Goal: Task Accomplishment & Management: Complete application form

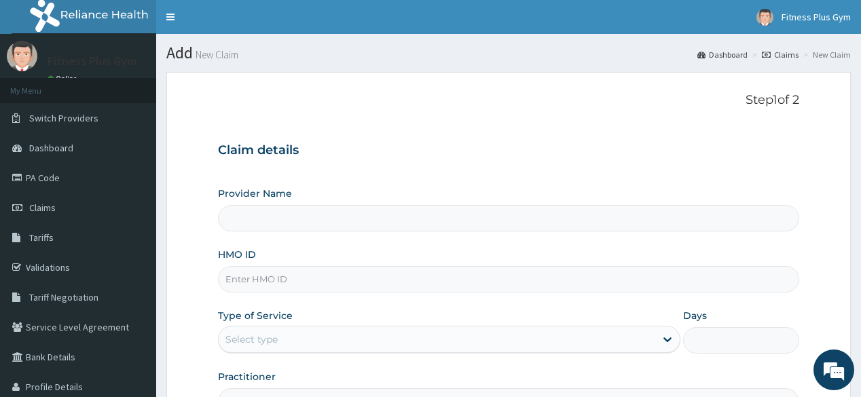
click at [589, 121] on div "Step 1 of 2 Claim details Provider Name HMO ID Type of Service Select type Days…" at bounding box center [508, 254] width 580 height 322
click at [304, 285] on input "HMO ID" at bounding box center [508, 279] width 580 height 26
click at [405, 165] on div "Claim details Provider Name HMO ID Type of Service Select type Days Practitioner" at bounding box center [508, 272] width 580 height 285
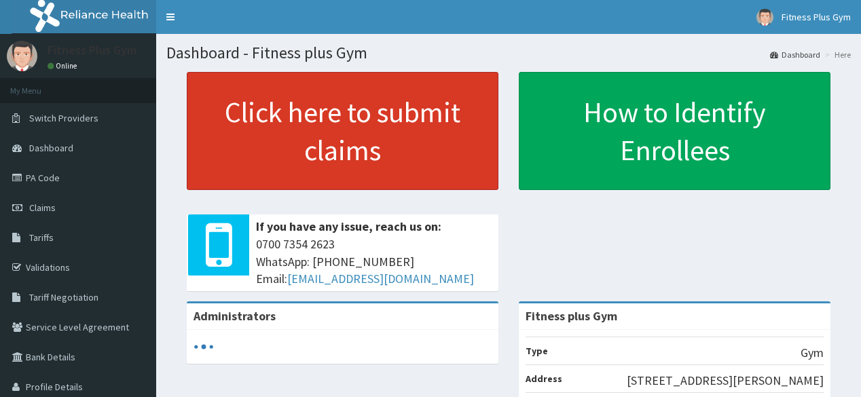
click at [371, 119] on link "Click here to submit claims" at bounding box center [343, 131] width 312 height 118
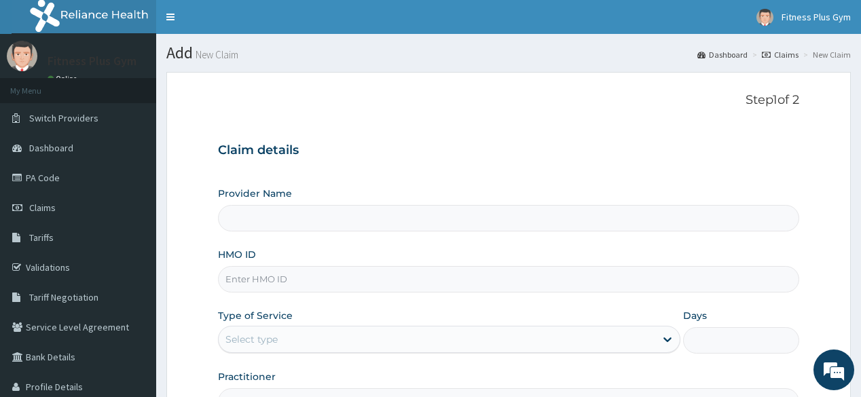
drag, startPoint x: 300, startPoint y: 291, endPoint x: 324, endPoint y: 286, distance: 24.2
click at [300, 292] on div "Provider Name HMO ID Type of Service Select type Days Practitioner" at bounding box center [508, 301] width 580 height 228
type input "Fitness plus Gym"
type input "1"
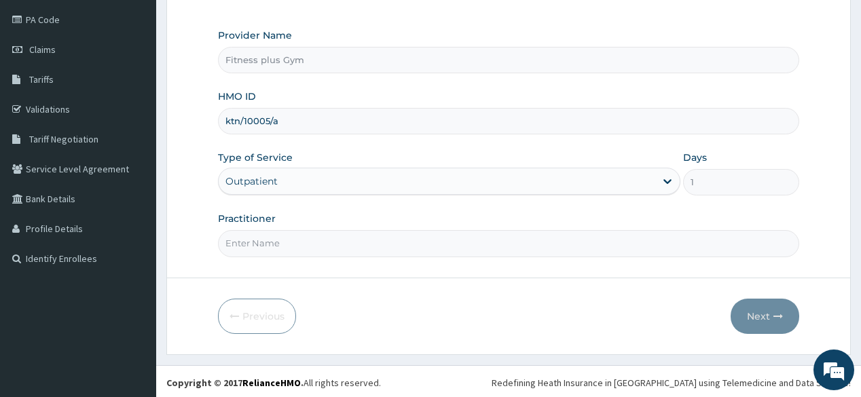
scroll to position [159, 0]
type input "ktn/10005/a"
click at [364, 269] on form "Step 1 of 2 Claim details Provider Name Fitness plus Gym HMO ID ktn/10005/a Typ…" at bounding box center [508, 133] width 684 height 440
click at [375, 242] on input "Practitioner" at bounding box center [508, 242] width 580 height 26
type input "fitnessplus"
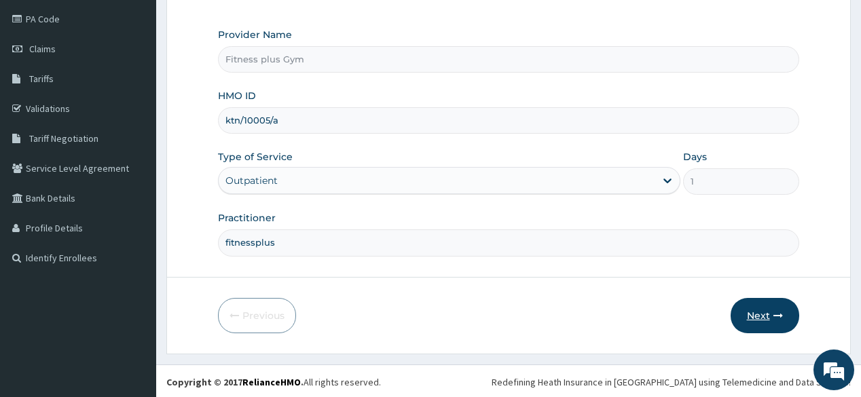
click at [762, 315] on button "Next" at bounding box center [764, 315] width 69 height 35
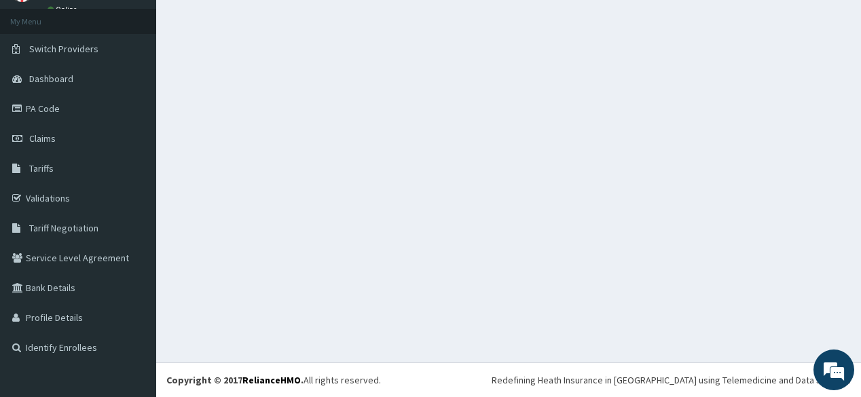
scroll to position [69, 0]
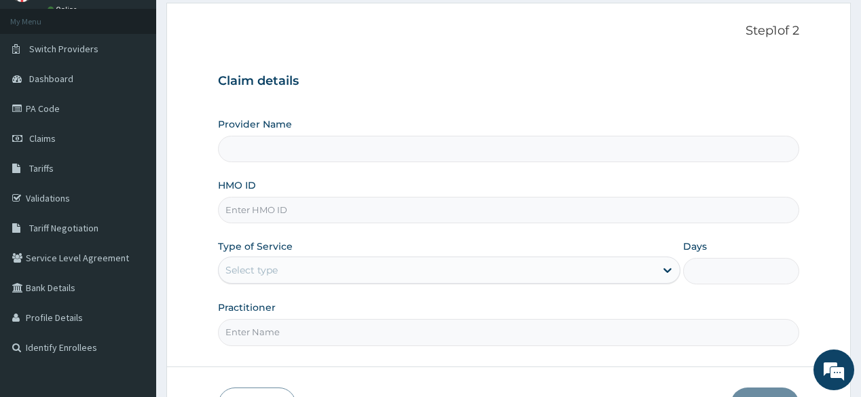
type input "Fitness plus Gym"
type input "1"
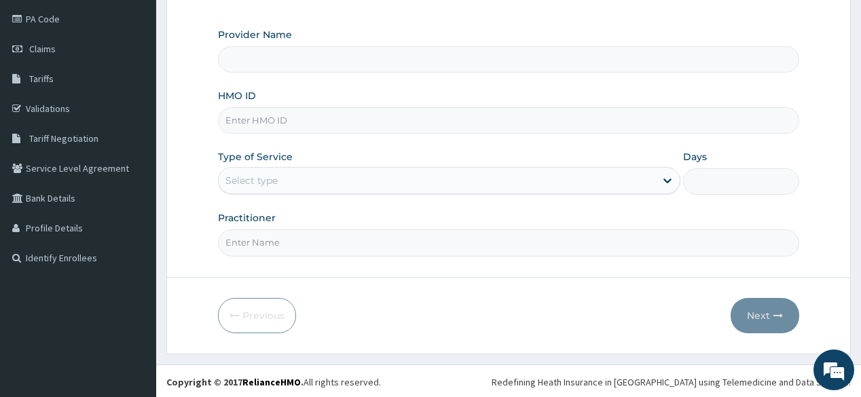
type input "Fitness plus Gym"
type input "1"
click at [305, 120] on input "HMO ID" at bounding box center [508, 120] width 580 height 26
type input "lcm/10073/a"
click at [314, 246] on input "Practitioner" at bounding box center [508, 242] width 580 height 26
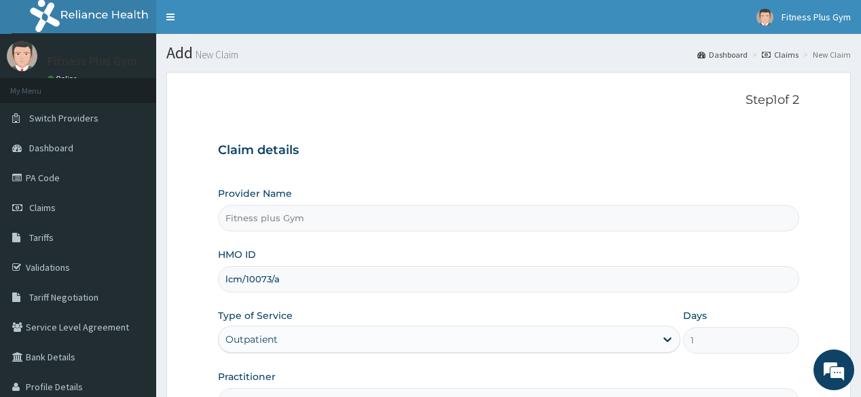
scroll to position [159, 0]
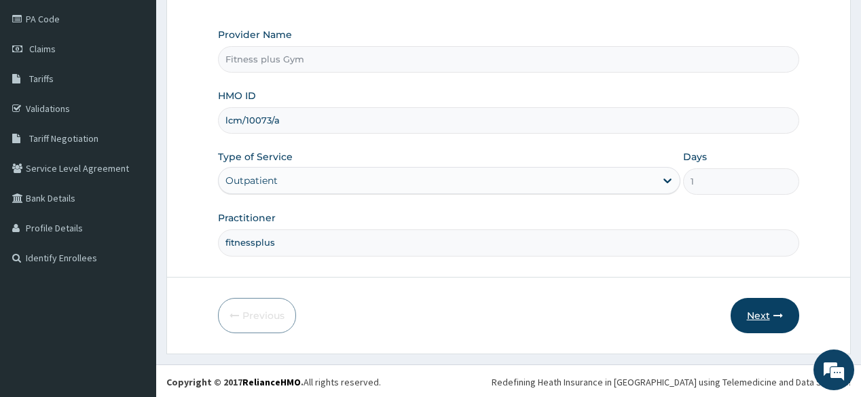
type input "fitnessplus"
drag, startPoint x: 789, startPoint y: 319, endPoint x: 795, endPoint y: 296, distance: 23.9
click at [789, 315] on button "Next" at bounding box center [764, 315] width 69 height 35
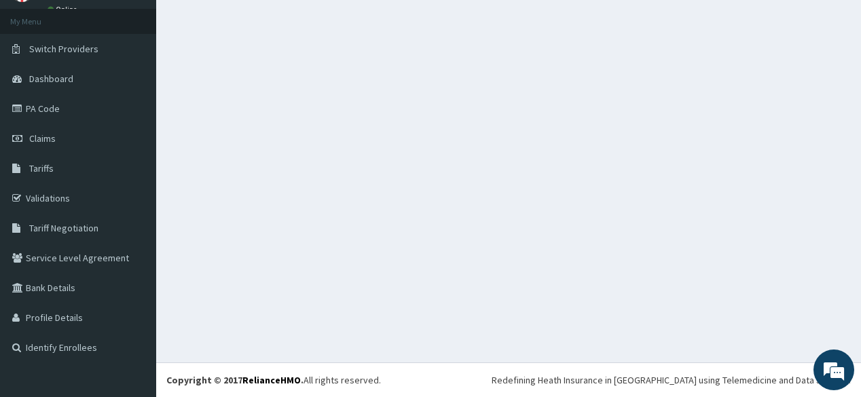
scroll to position [69, 0]
click at [85, 144] on link "Claims" at bounding box center [78, 139] width 156 height 30
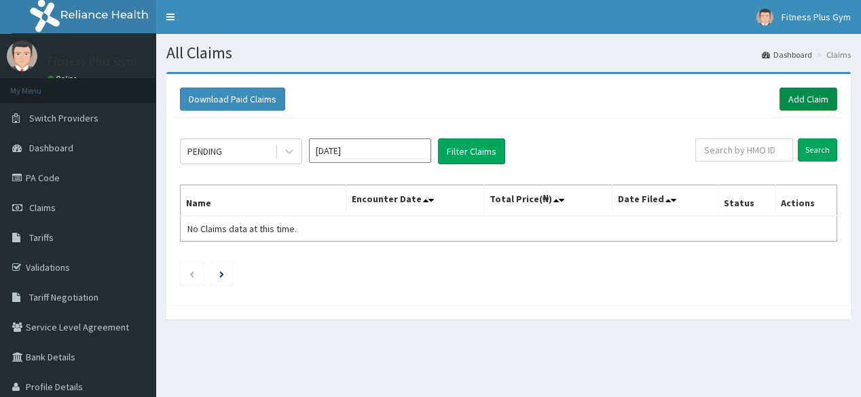
click at [828, 106] on link "Add Claim" at bounding box center [808, 99] width 58 height 23
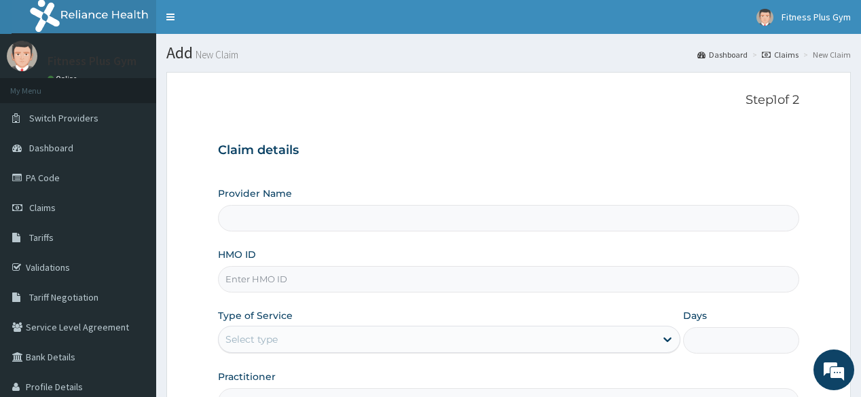
click at [345, 271] on input "HMO ID" at bounding box center [508, 279] width 580 height 26
type input "Fitness plus Gym"
type input "1"
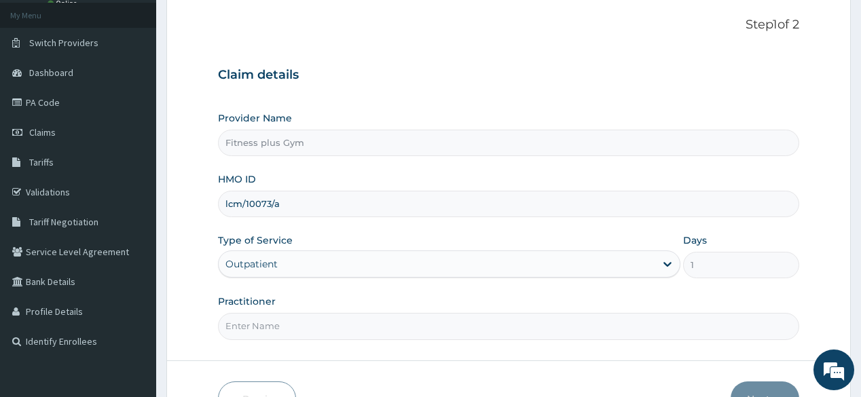
scroll to position [109, 0]
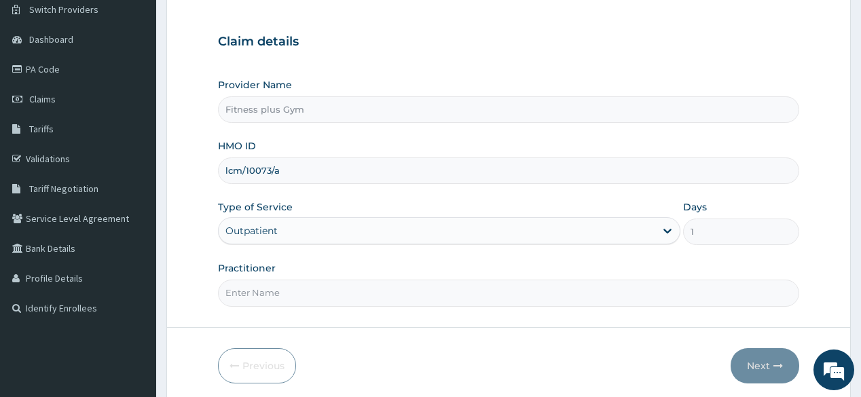
type input "lcm/10073/a"
click at [341, 298] on input "Practitioner" at bounding box center [508, 293] width 580 height 26
type input "fitnessplus"
click at [761, 361] on button "Next" at bounding box center [764, 365] width 69 height 35
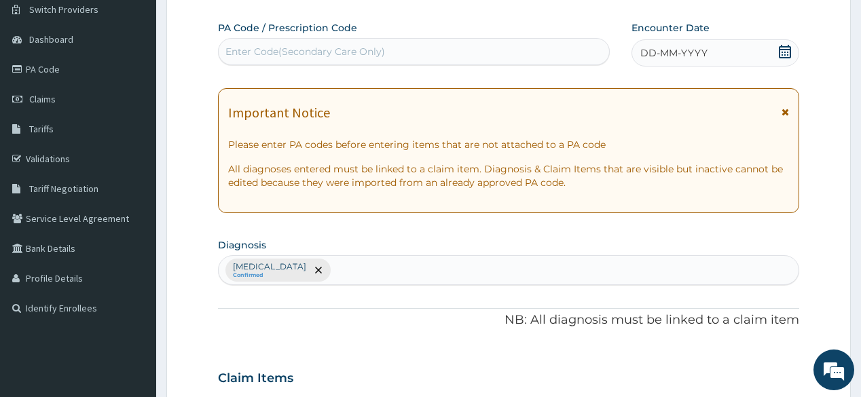
click at [404, 43] on div "Enter Code(Secondary Care Only)" at bounding box center [414, 52] width 390 height 22
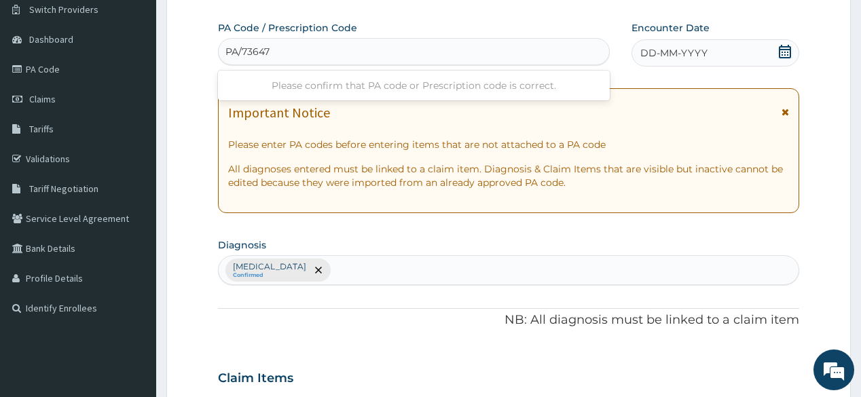
type input "PA/736470"
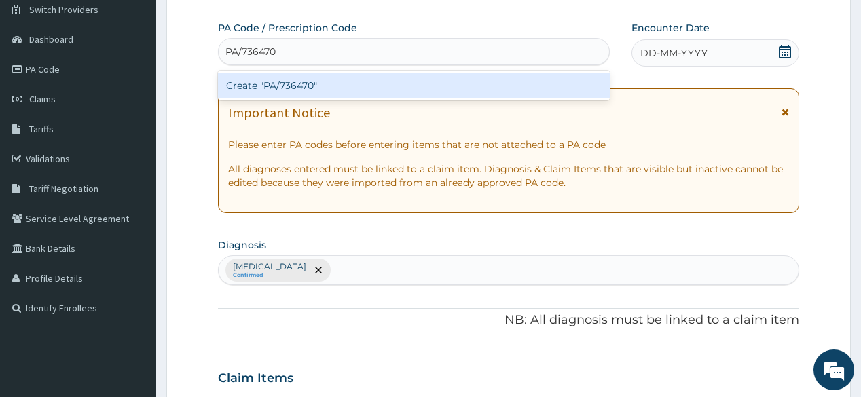
click at [328, 84] on div "Create "PA/736470"" at bounding box center [413, 85] width 391 height 24
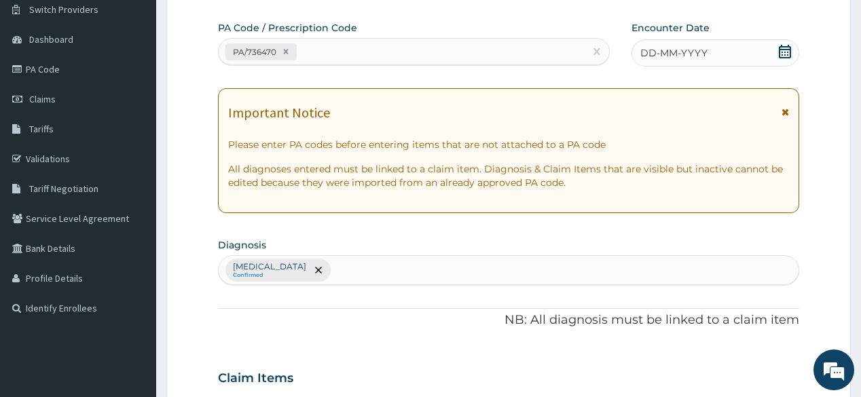
click at [782, 56] on icon at bounding box center [785, 52] width 14 height 14
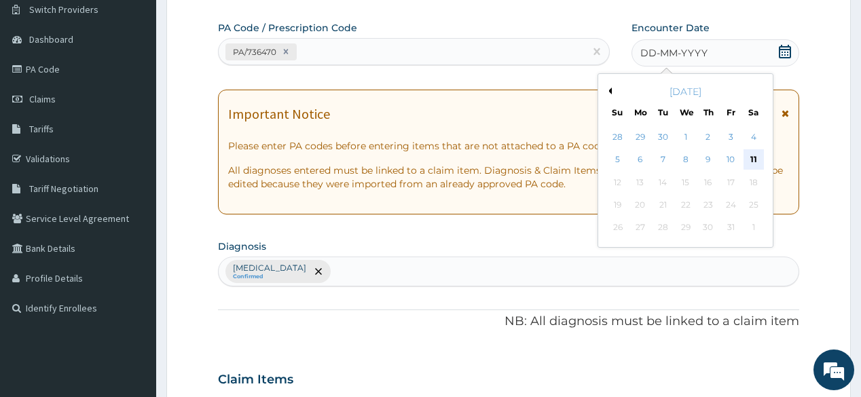
click at [749, 151] on div "11" at bounding box center [752, 160] width 20 height 20
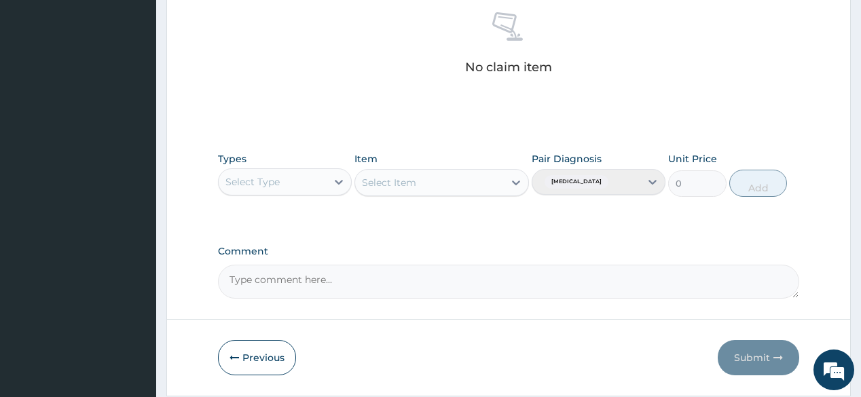
scroll to position [543, 0]
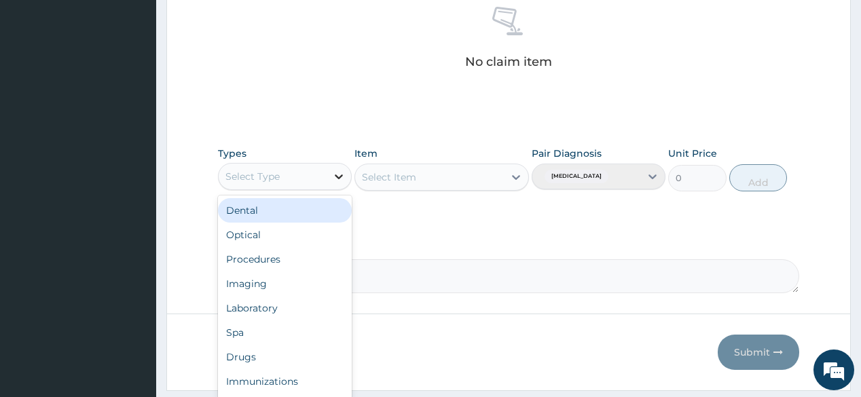
click at [339, 177] on icon at bounding box center [339, 176] width 8 height 5
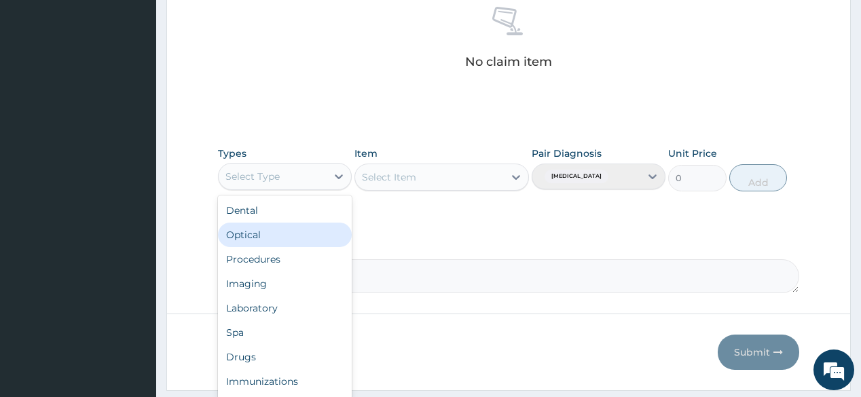
scroll to position [46, 0]
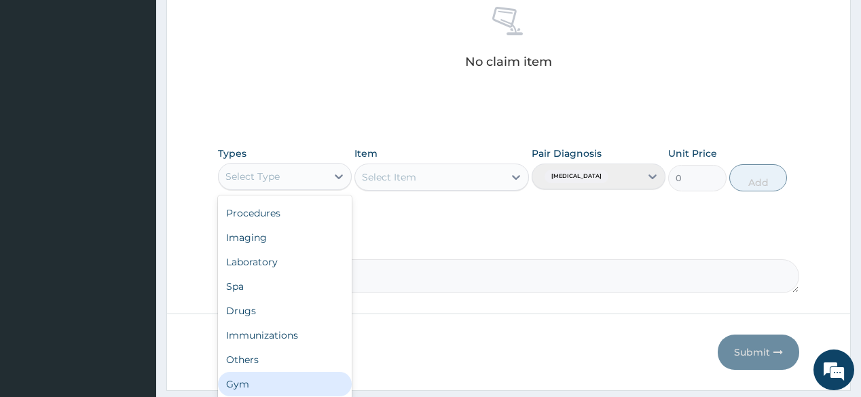
click at [269, 388] on div "Gym" at bounding box center [285, 384] width 134 height 24
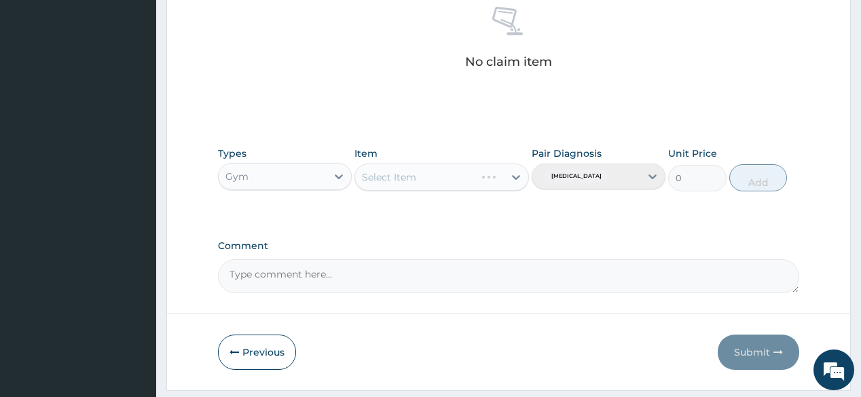
click at [456, 176] on div "Select Item" at bounding box center [441, 177] width 174 height 27
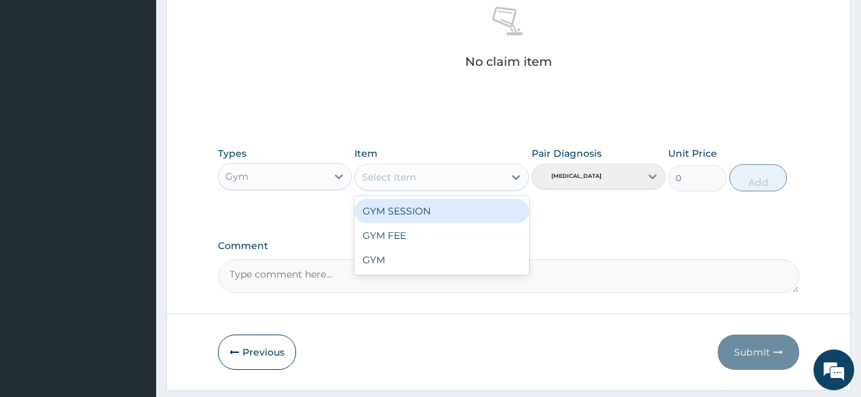
click at [473, 176] on div "Select Item" at bounding box center [429, 177] width 149 height 22
click at [445, 204] on div "GYM SESSION" at bounding box center [441, 211] width 174 height 24
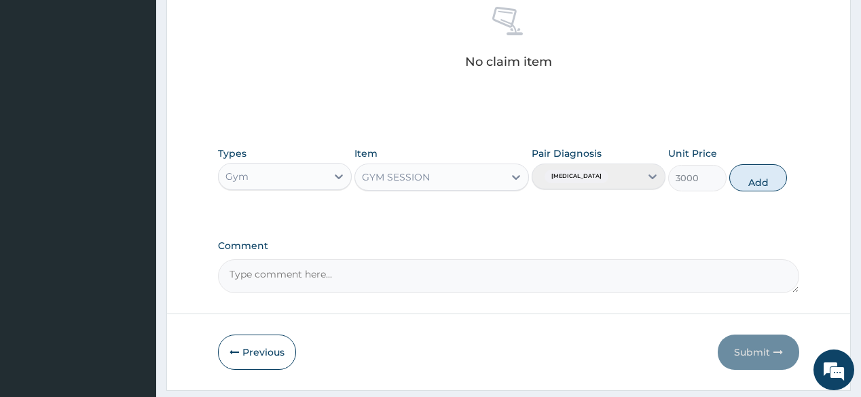
click at [766, 191] on div "Types Gym Item option GYM SESSION, selected. Select is focused ,type to refine …" at bounding box center [508, 169] width 580 height 58
click at [766, 176] on button "Add" at bounding box center [758, 177] width 58 height 27
type input "0"
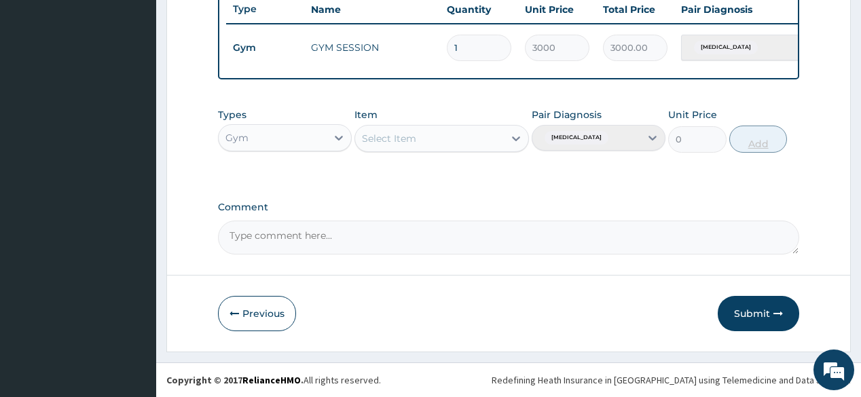
scroll to position [523, 0]
drag, startPoint x: 766, startPoint y: 210, endPoint x: 751, endPoint y: 301, distance: 92.1
click at [751, 301] on button "Submit" at bounding box center [757, 313] width 81 height 35
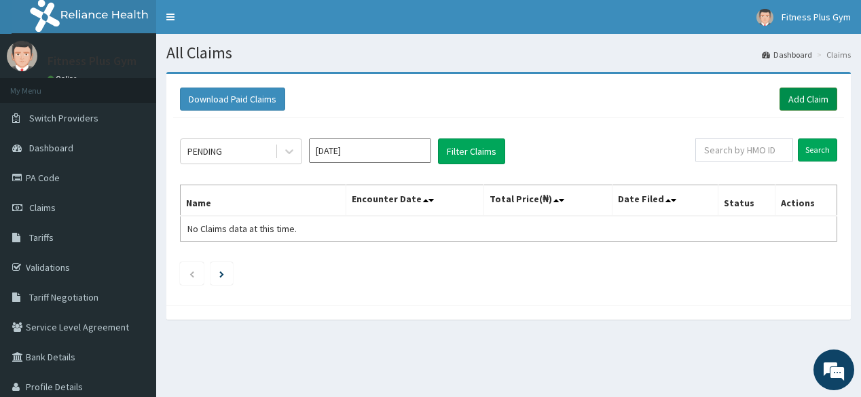
click at [812, 98] on link "Add Claim" at bounding box center [808, 99] width 58 height 23
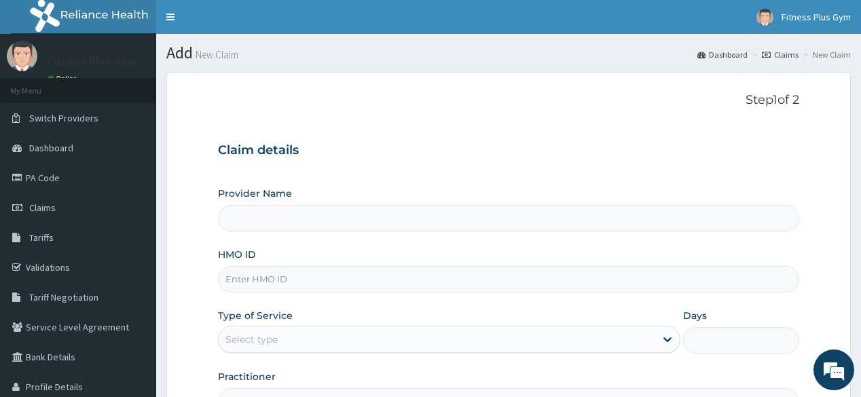
click at [308, 293] on div "Provider Name HMO ID Type of Service Select type Days Practitioner" at bounding box center [508, 301] width 580 height 228
click at [326, 280] on input "HMO ID" at bounding box center [508, 279] width 580 height 26
type input "kt"
type input "Fitness plus Gym"
type input "1"
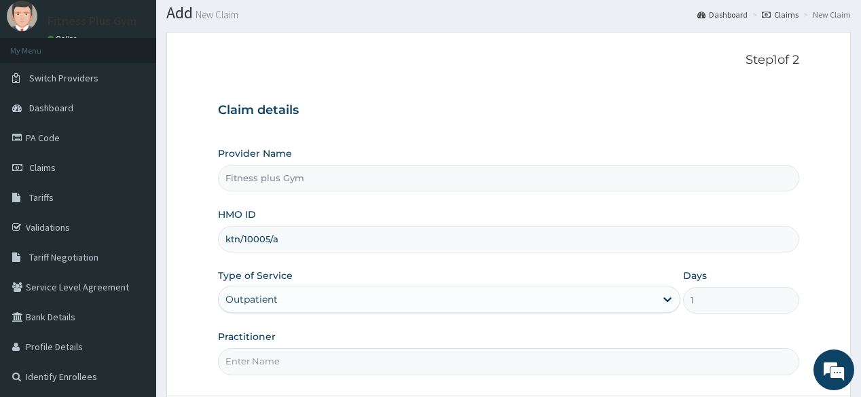
scroll to position [109, 0]
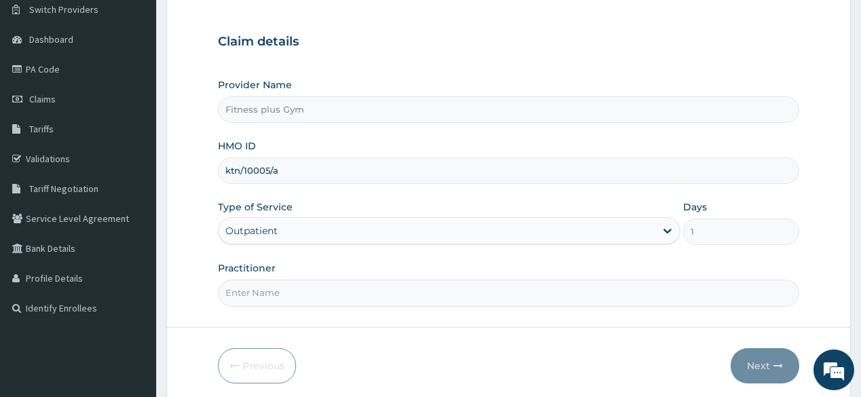
type input "ktn/10005/a"
drag, startPoint x: 332, startPoint y: 269, endPoint x: 331, endPoint y: 312, distance: 43.4
click at [331, 278] on div "Practitioner" at bounding box center [508, 283] width 580 height 45
click at [337, 298] on input "Practitioner" at bounding box center [508, 293] width 580 height 26
type input "fitnessplus"
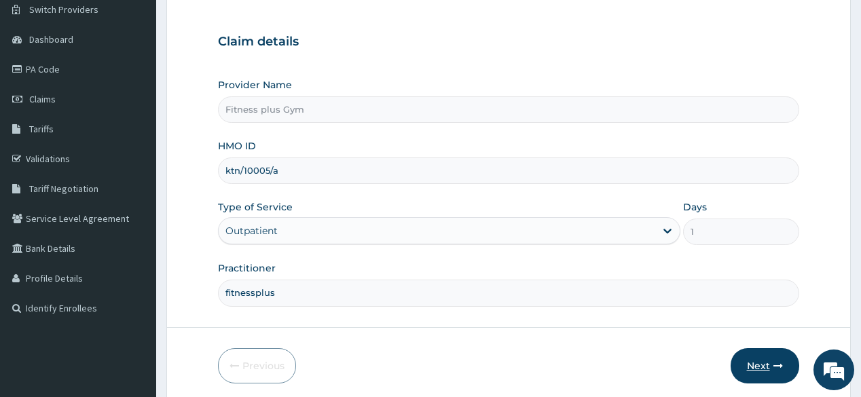
click at [763, 356] on button "Next" at bounding box center [764, 365] width 69 height 35
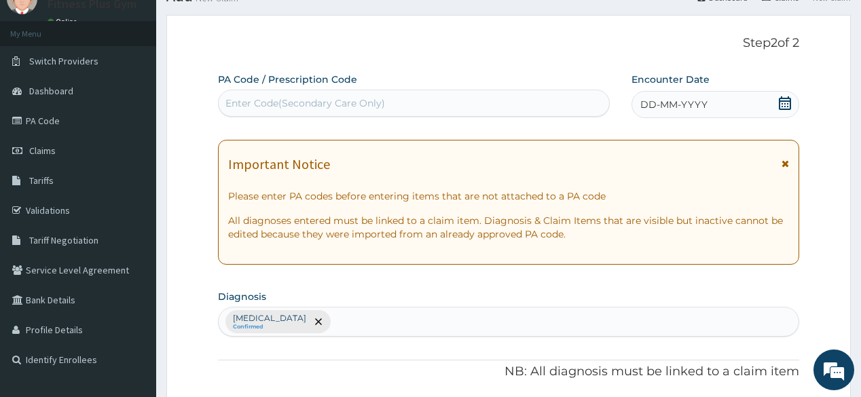
scroll to position [54, 0]
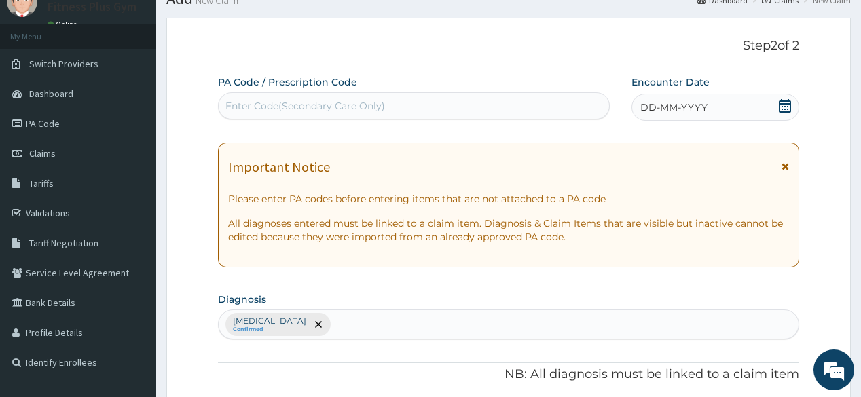
click at [429, 108] on div "Enter Code(Secondary Care Only)" at bounding box center [414, 106] width 390 height 22
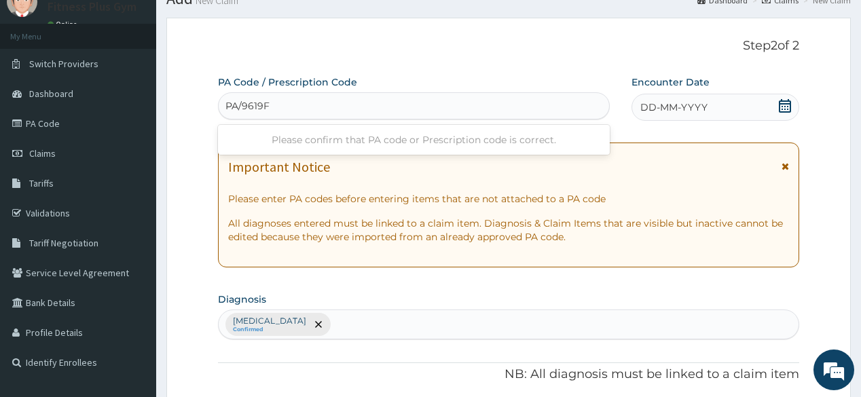
type input "PA/9619F7"
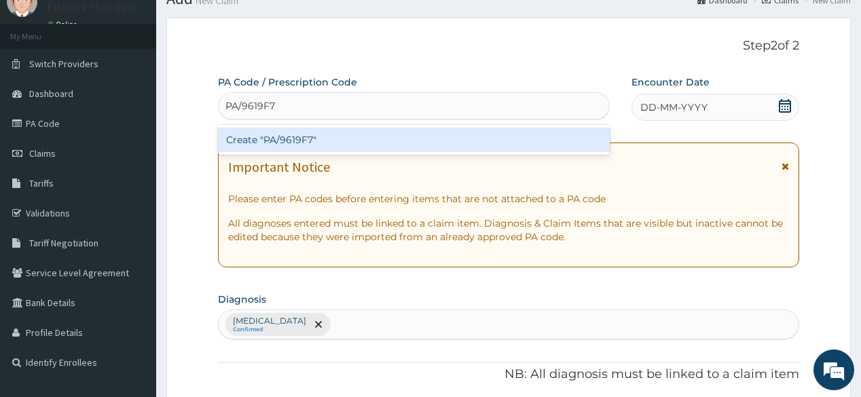
click at [430, 141] on div "Create "PA/9619F7"" at bounding box center [413, 140] width 391 height 24
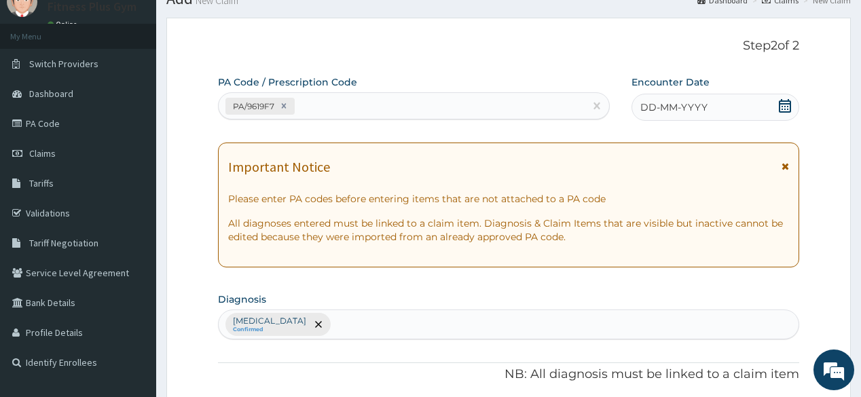
click at [790, 103] on icon at bounding box center [784, 106] width 12 height 14
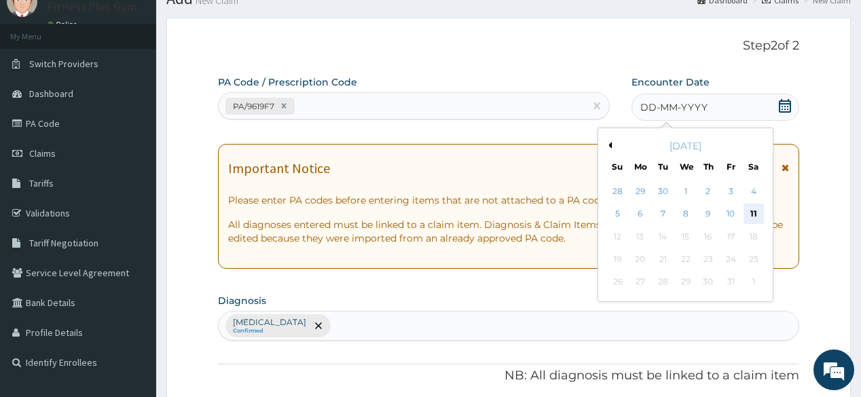
click at [746, 208] on div "11" at bounding box center [752, 214] width 20 height 20
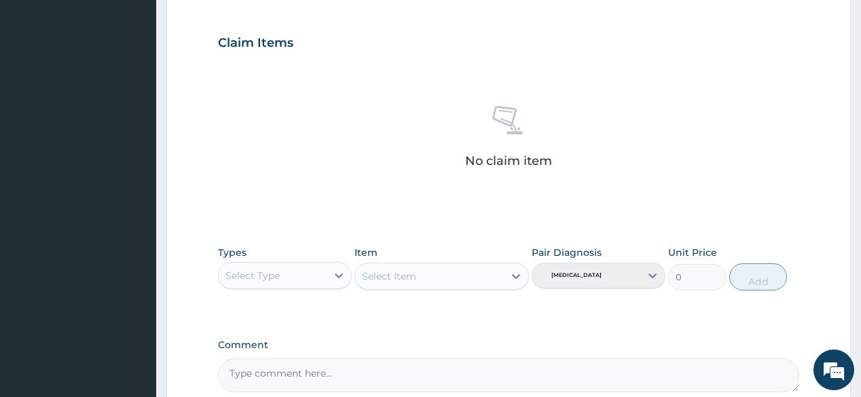
scroll to position [543, 0]
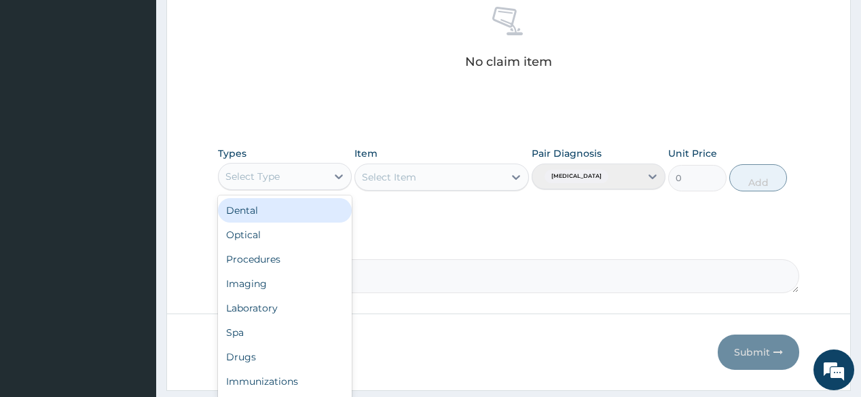
click at [299, 163] on div "Select Type" at bounding box center [285, 176] width 134 height 27
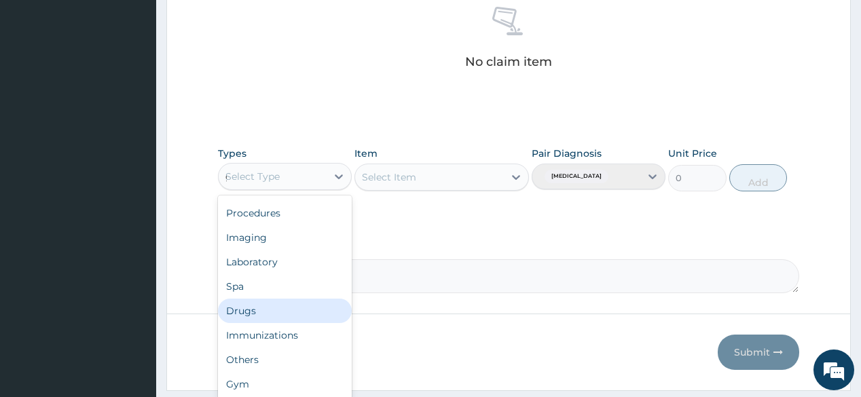
scroll to position [0, 0]
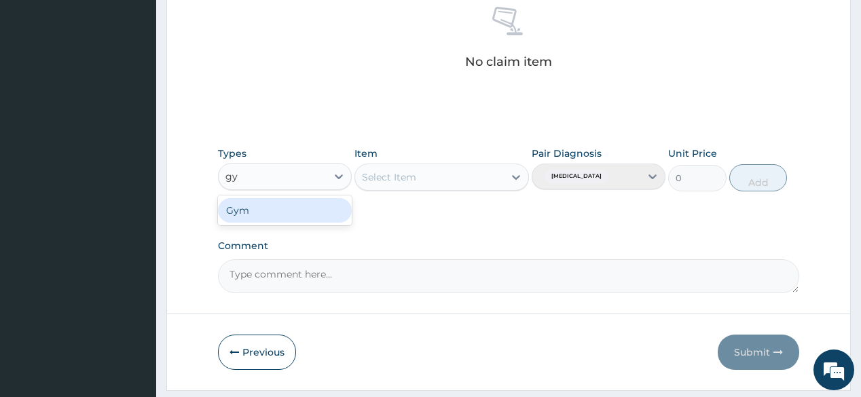
type input "gym"
click at [319, 216] on div "Gym" at bounding box center [285, 210] width 134 height 24
click at [456, 182] on div "Select Item" at bounding box center [441, 177] width 174 height 27
click at [508, 181] on div "Select Item" at bounding box center [441, 177] width 174 height 27
click at [509, 179] on icon at bounding box center [516, 177] width 14 height 14
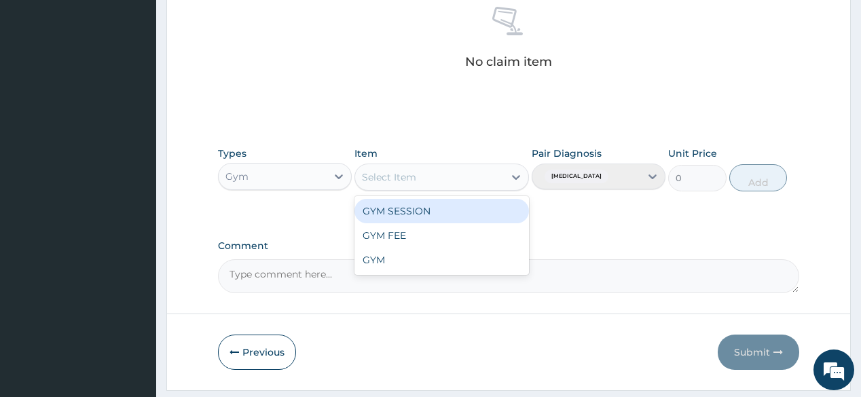
click at [470, 202] on div "GYM SESSION" at bounding box center [441, 211] width 174 height 24
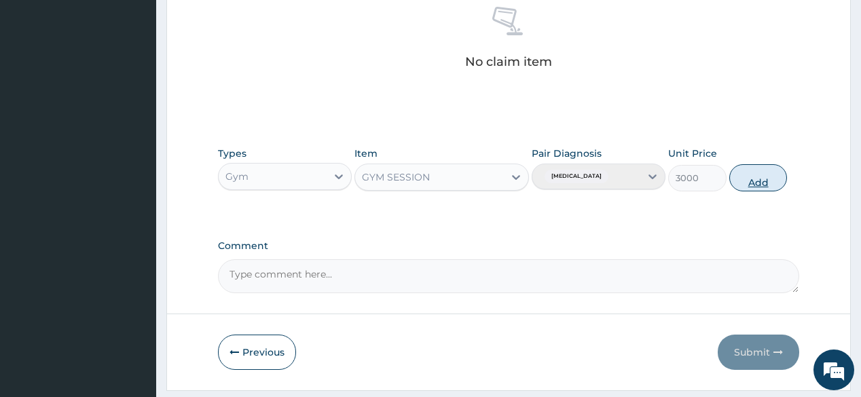
click at [755, 183] on button "Add" at bounding box center [758, 177] width 58 height 27
type input "0"
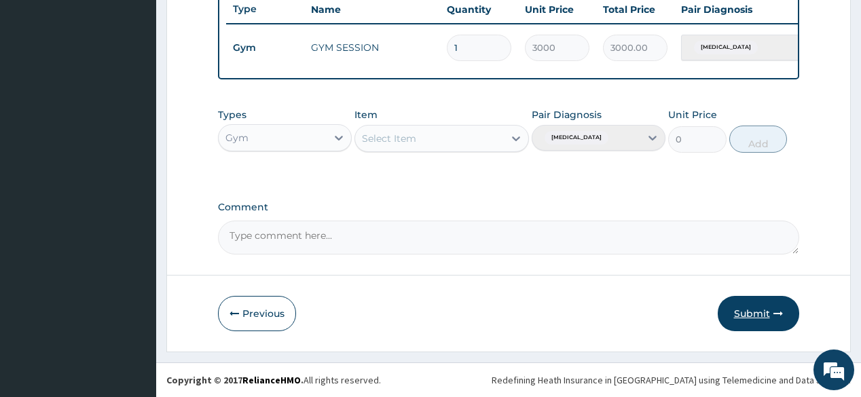
click at [733, 323] on button "Submit" at bounding box center [757, 313] width 81 height 35
